Goal: Information Seeking & Learning: Learn about a topic

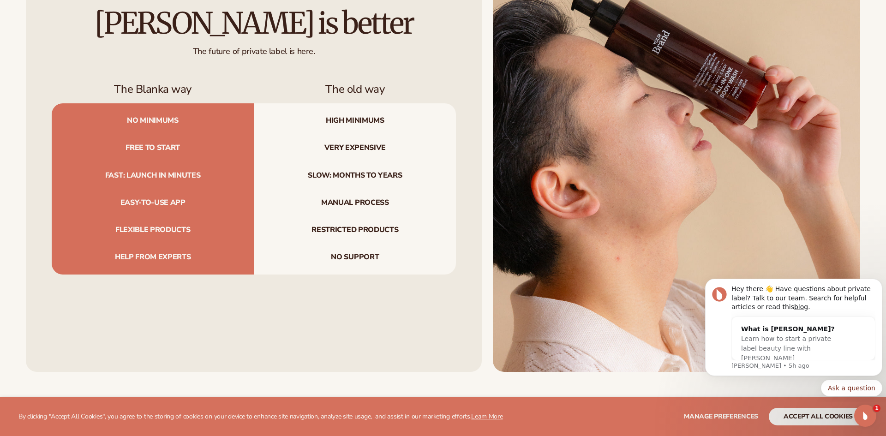
click at [138, 297] on div "Blanka is better The future of private label is here. The Blanka way The old wa…" at bounding box center [254, 141] width 456 height 462
click at [807, 342] on span "Learn how to start a private label beauty line with Blanka" at bounding box center [786, 348] width 90 height 27
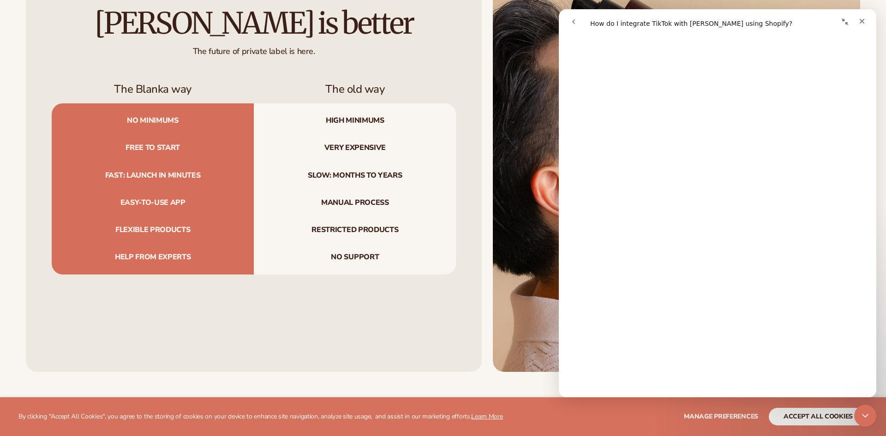
scroll to position [99, 0]
click at [575, 21] on icon "go back" at bounding box center [573, 21] width 7 height 7
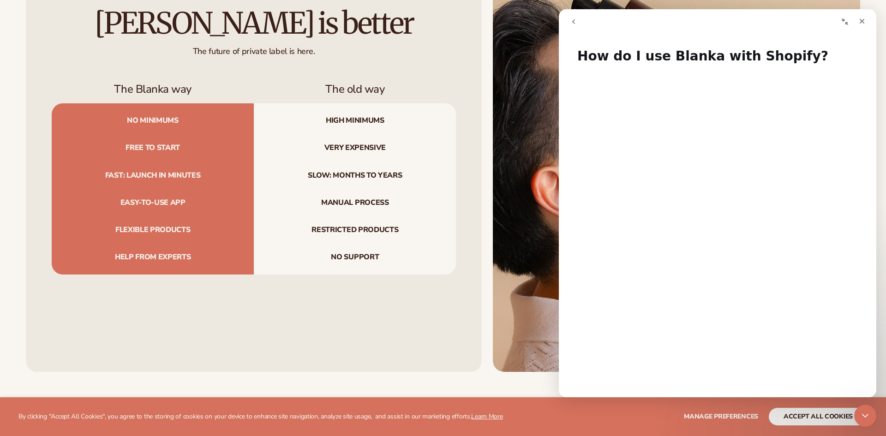
click at [573, 20] on icon "go back" at bounding box center [573, 21] width 3 height 5
click at [860, 21] on icon "Close" at bounding box center [862, 21] width 7 height 7
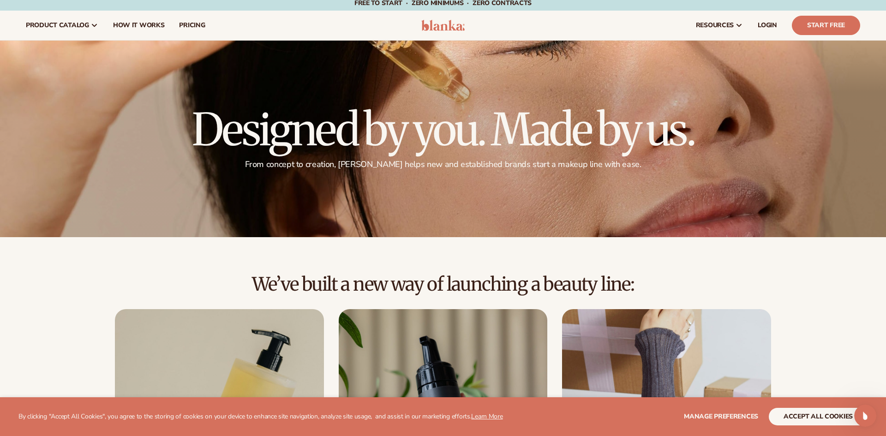
scroll to position [0, 0]
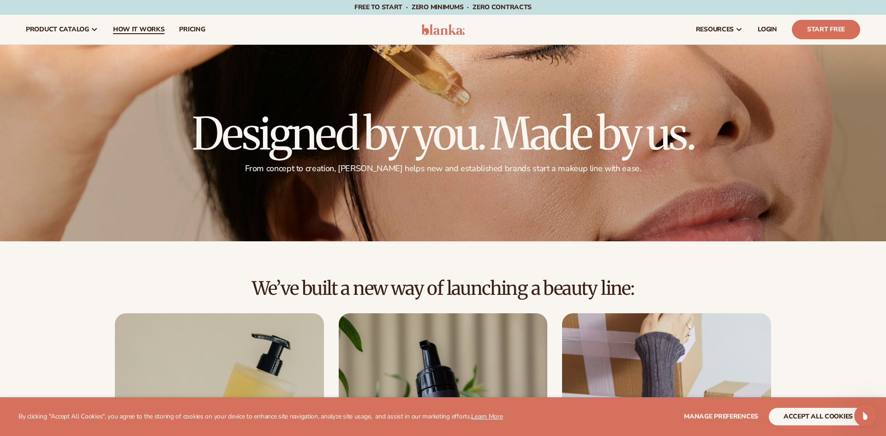
click at [148, 30] on span "How It Works" at bounding box center [139, 29] width 52 height 7
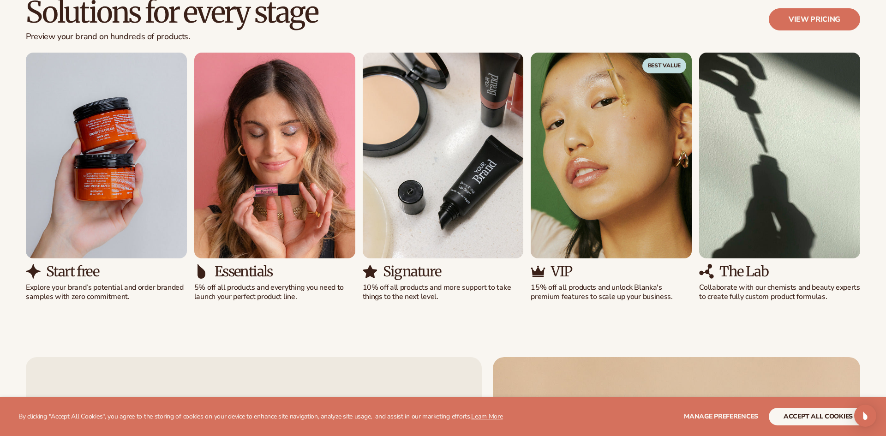
scroll to position [692, 0]
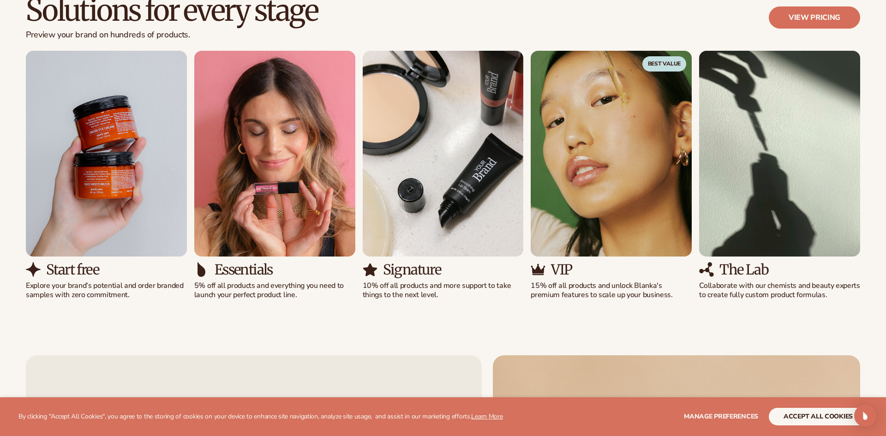
click at [273, 185] on img "2 / 5" at bounding box center [274, 153] width 161 height 205
click at [72, 203] on img "1 / 5" at bounding box center [106, 153] width 161 height 205
click at [60, 274] on h3 "Start free" at bounding box center [72, 269] width 53 height 15
click at [82, 228] on img "1 / 5" at bounding box center [106, 153] width 161 height 205
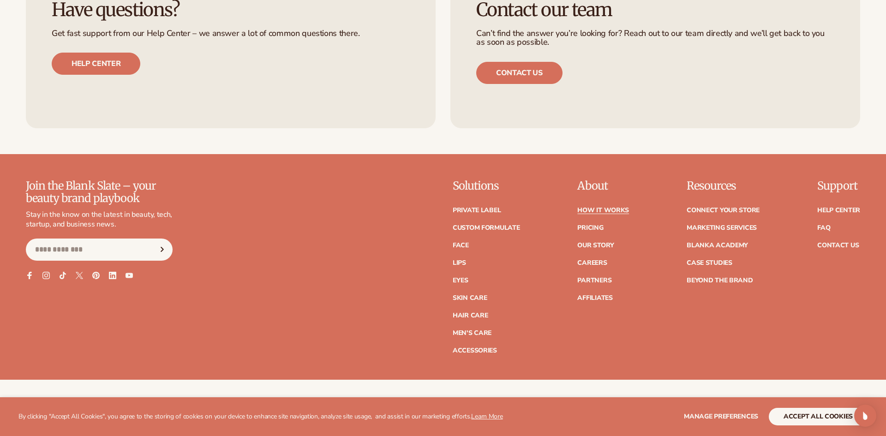
scroll to position [2352, 0]
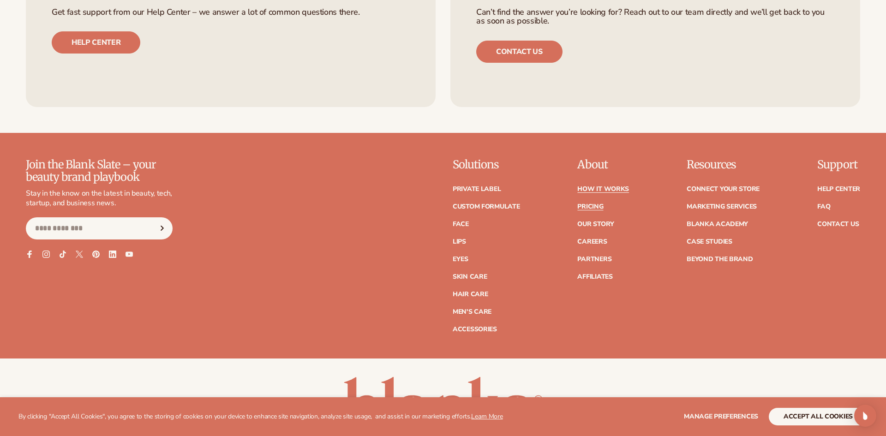
click at [590, 204] on link "Pricing" at bounding box center [591, 207] width 26 height 6
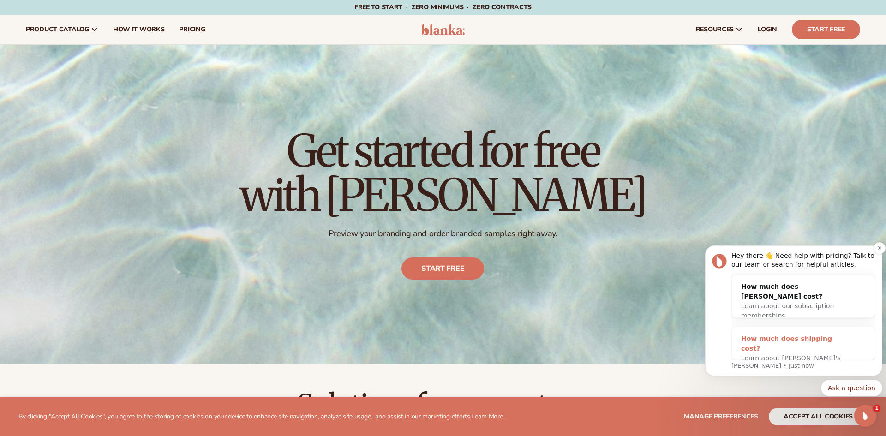
click at [779, 355] on span "Learn about Blanka's shipping costs" at bounding box center [791, 363] width 100 height 17
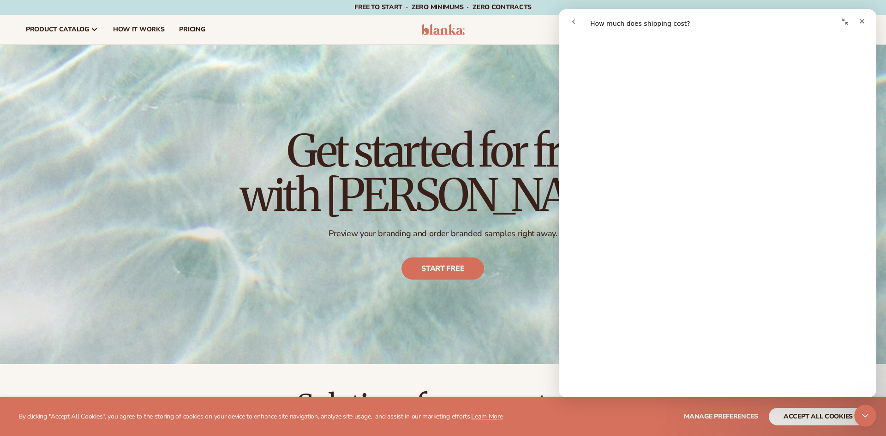
scroll to position [76, 0]
